Goal: Answer question/provide support

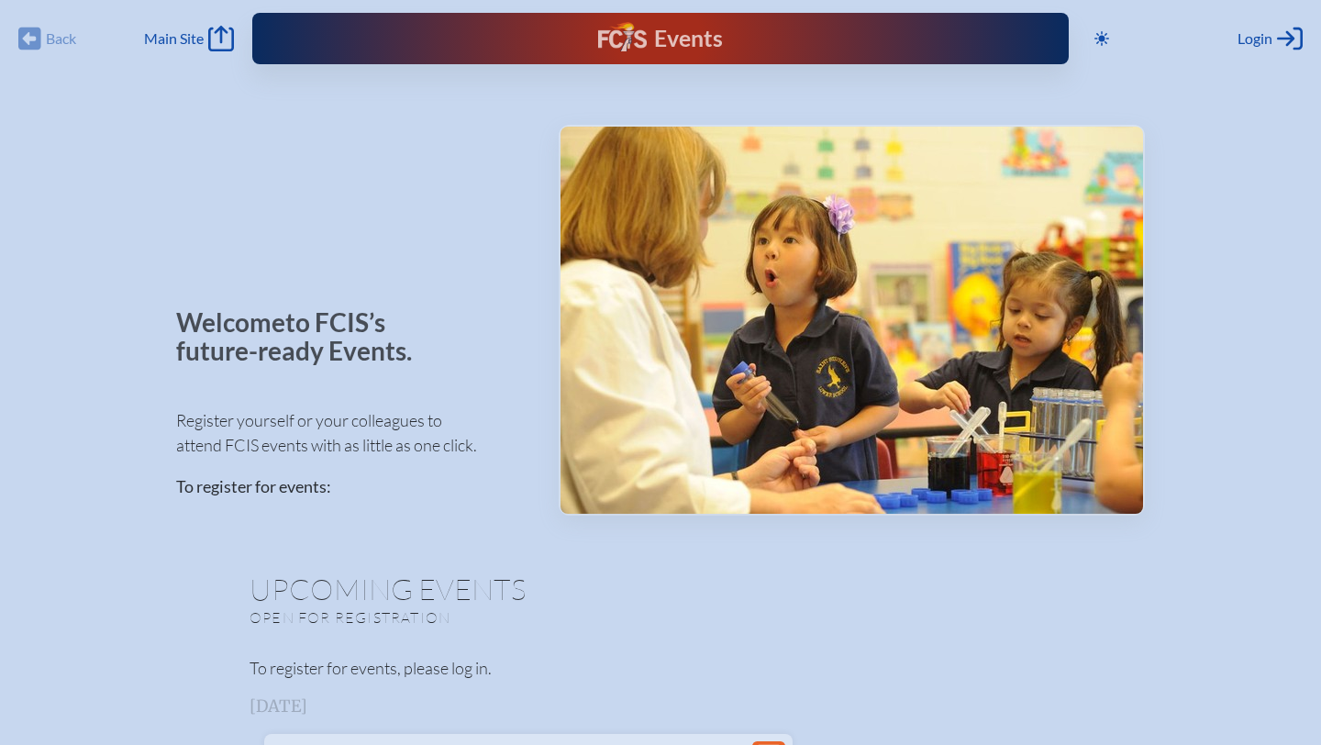
click at [640, 38] on div "Events" at bounding box center [660, 38] width 124 height 33
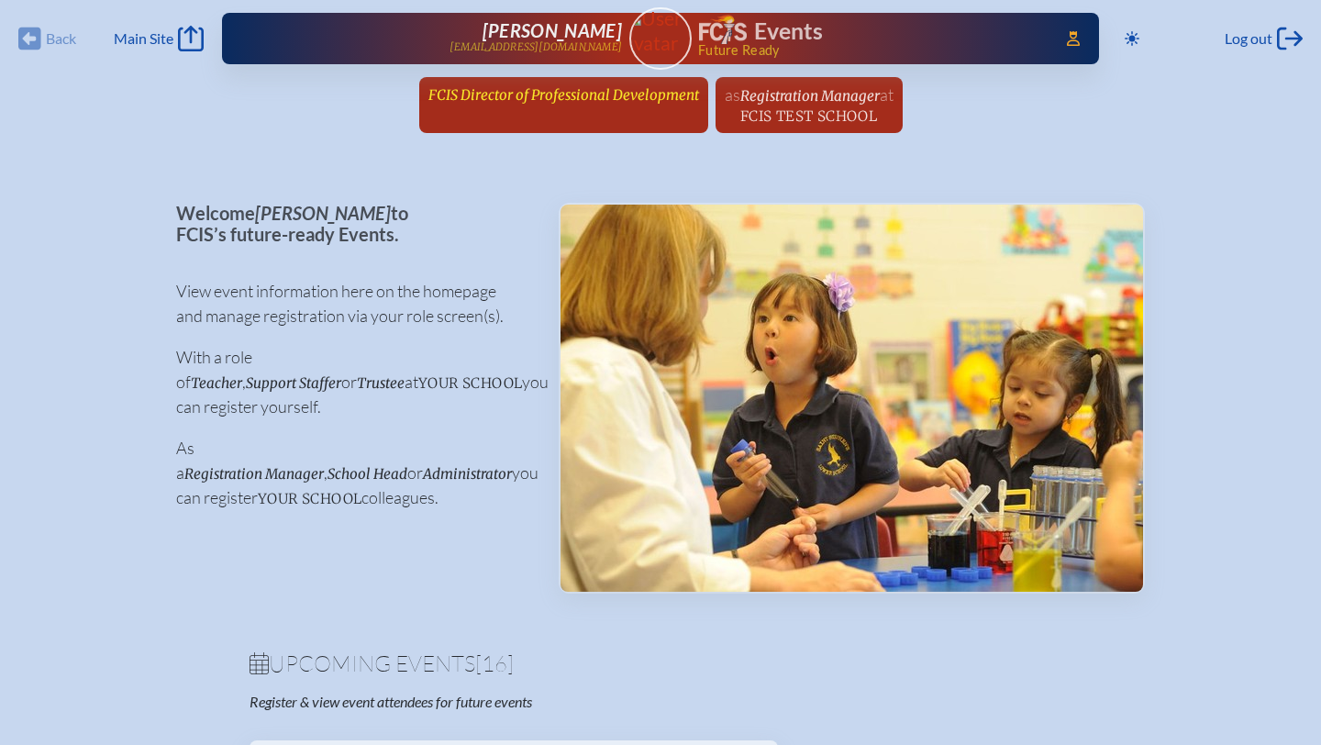
click at [526, 95] on span "FCIS Director of Professional Development" at bounding box center [563, 94] width 271 height 17
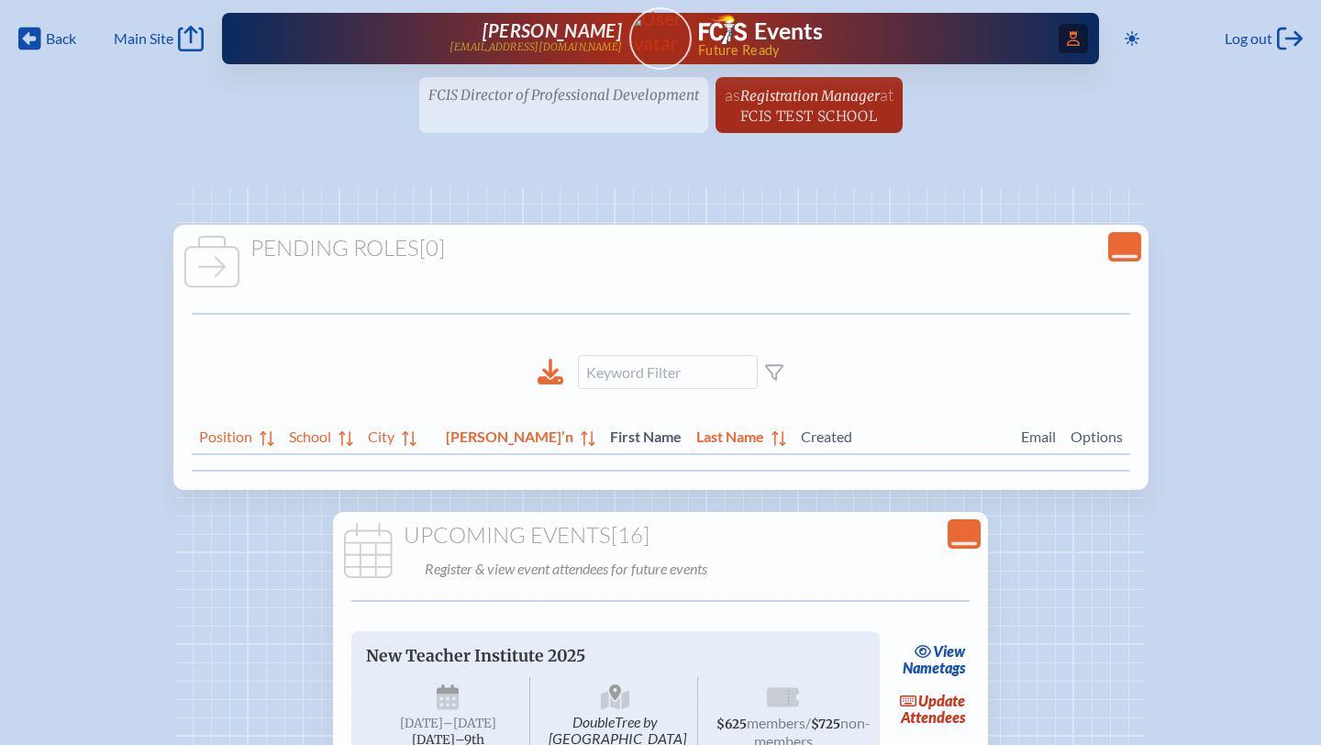
click at [1067, 43] on icon "Access Users..." at bounding box center [1073, 38] width 13 height 15
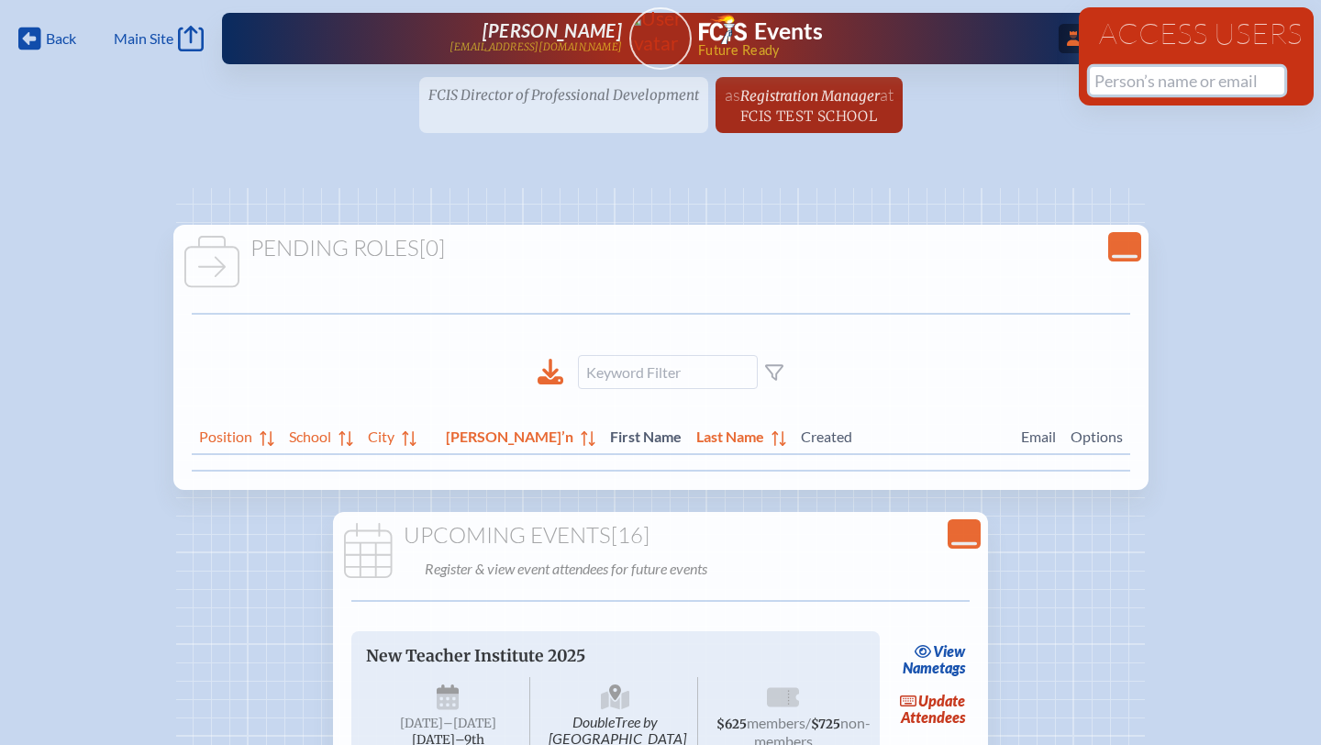
click at [1132, 76] on input "text" at bounding box center [1187, 81] width 194 height 28
type input "o"
type input "j"
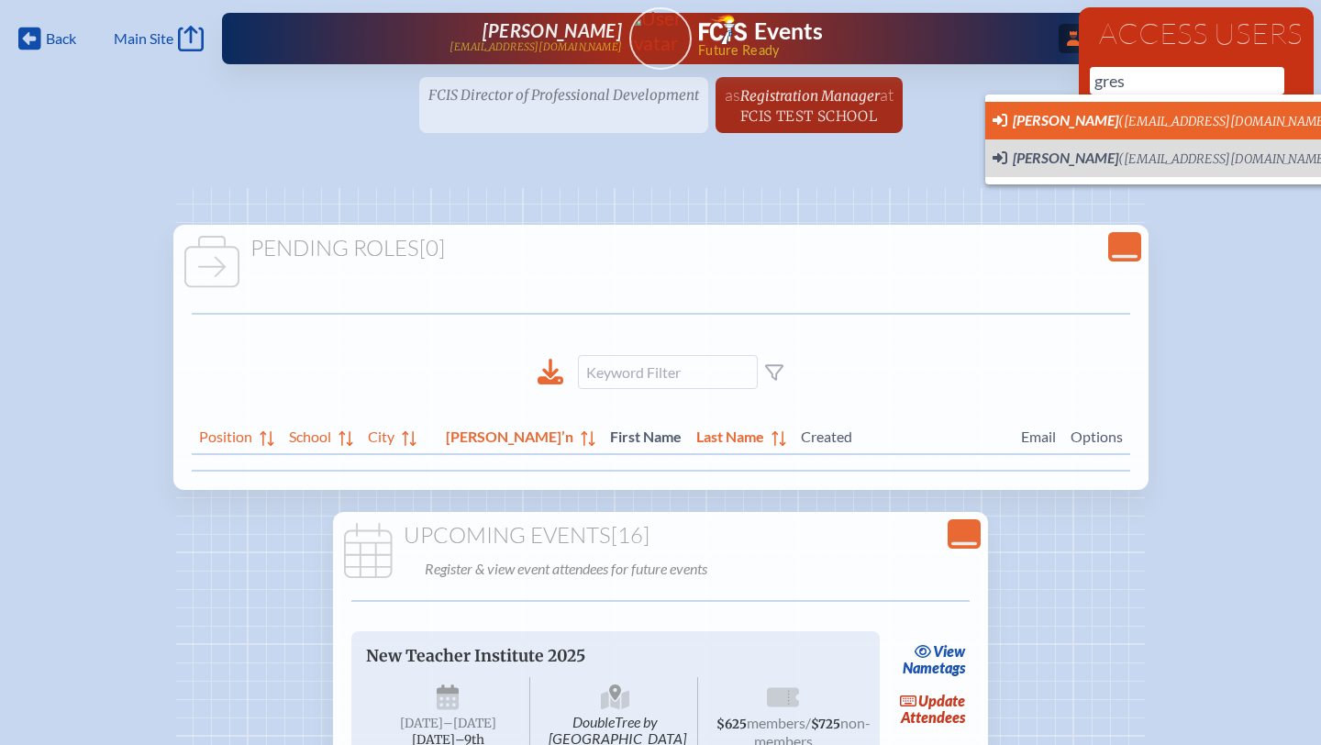
click at [1164, 110] on span "[PERSON_NAME] ([EMAIL_ADDRESS][DOMAIN_NAME]) User Profile" at bounding box center [1181, 120] width 379 height 23
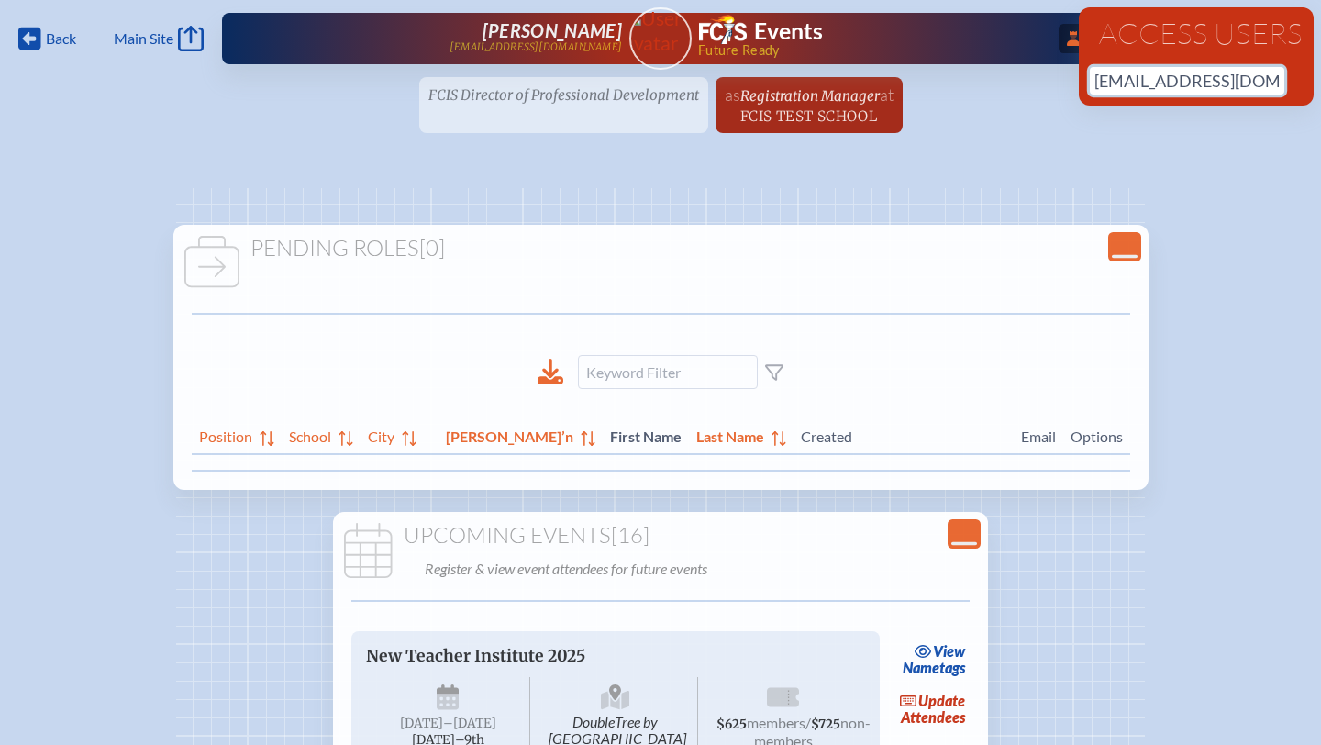
click at [1242, 86] on input "[EMAIL_ADDRESS][DOMAIN_NAME]" at bounding box center [1187, 81] width 194 height 28
click at [1231, 108] on ul "FCIS Director of Professional Development since [DATE] as Registration Manager …" at bounding box center [660, 110] width 1321 height 67
click at [1205, 70] on input "[EMAIL_ADDRESS][DOMAIN_NAME]" at bounding box center [1187, 81] width 194 height 28
click at [1247, 80] on input "[EMAIL_ADDRESS][DOMAIN_NAME]" at bounding box center [1187, 81] width 194 height 28
drag, startPoint x: 1247, startPoint y: 80, endPoint x: 1003, endPoint y: 88, distance: 244.1
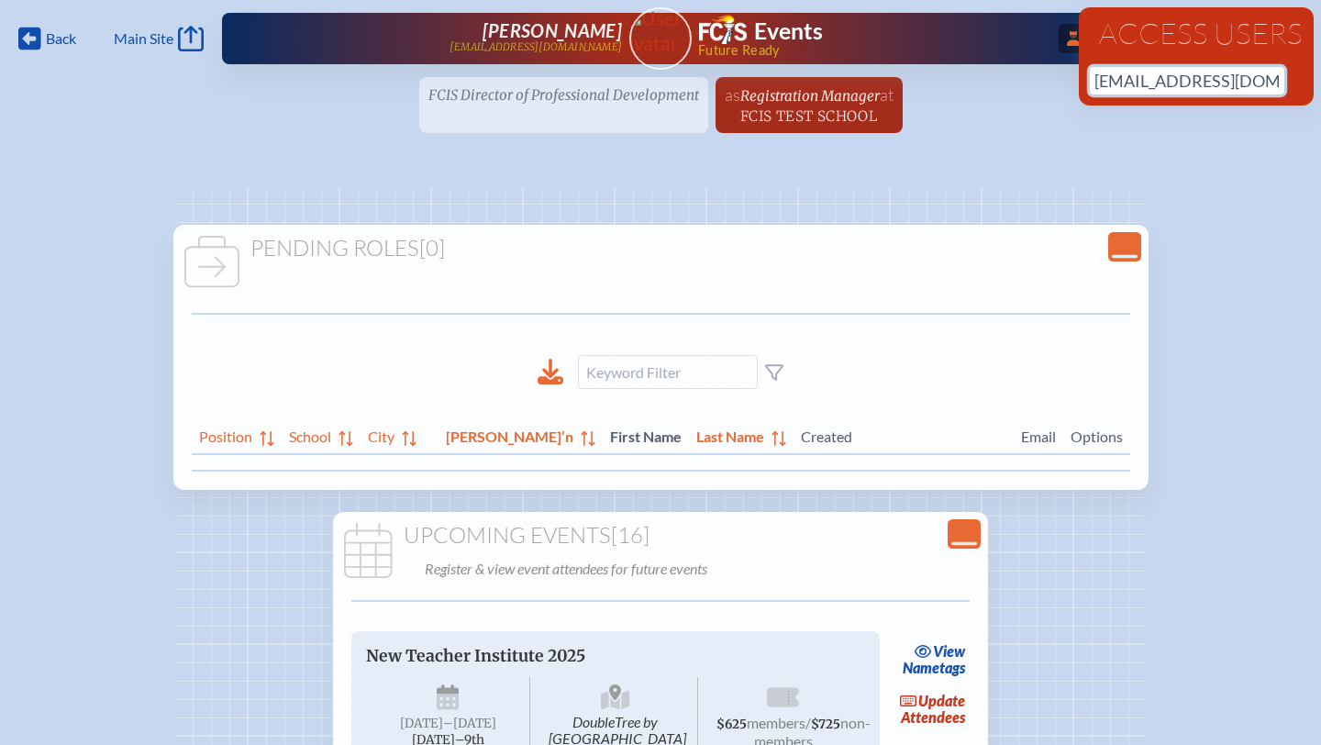
click at [1003, 88] on div "Back Back Main Site Main Site Toggle to Dark Mode Log out Log out ...Close Acce…" at bounding box center [660, 72] width 1321 height 144
type input "j"
type input "gres"
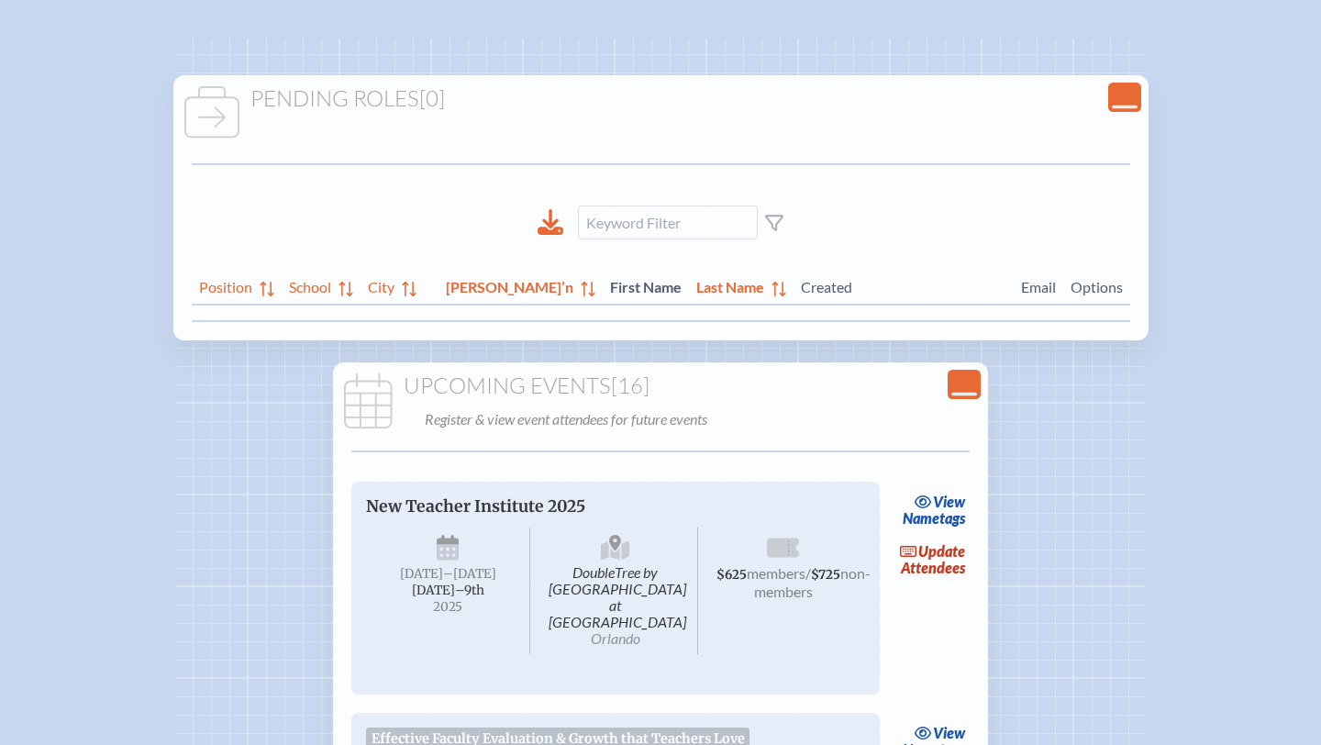
scroll to position [147, 0]
